Goal: Task Accomplishment & Management: Manage account settings

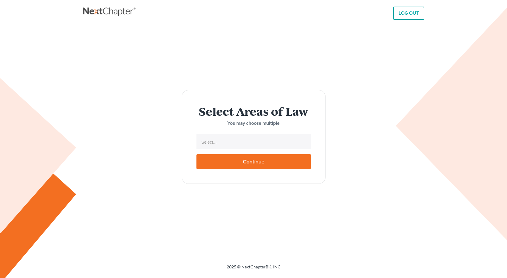
select select
click at [266, 138] on input "text" at bounding box center [253, 141] width 106 height 9
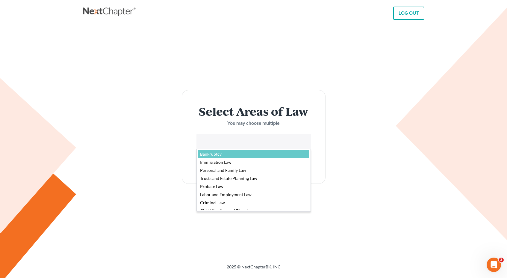
click at [380, 141] on body "LOG OUT Select Areas of Law You may choose multiple Bankruptcy Immigration Law …" at bounding box center [253, 139] width 507 height 278
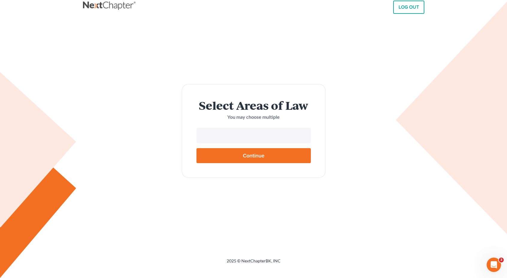
scroll to position [8, 0]
type input "Select..."
click at [413, 7] on link "LOG OUT" at bounding box center [408, 7] width 31 height 13
